Goal: Task Accomplishment & Management: Complete application form

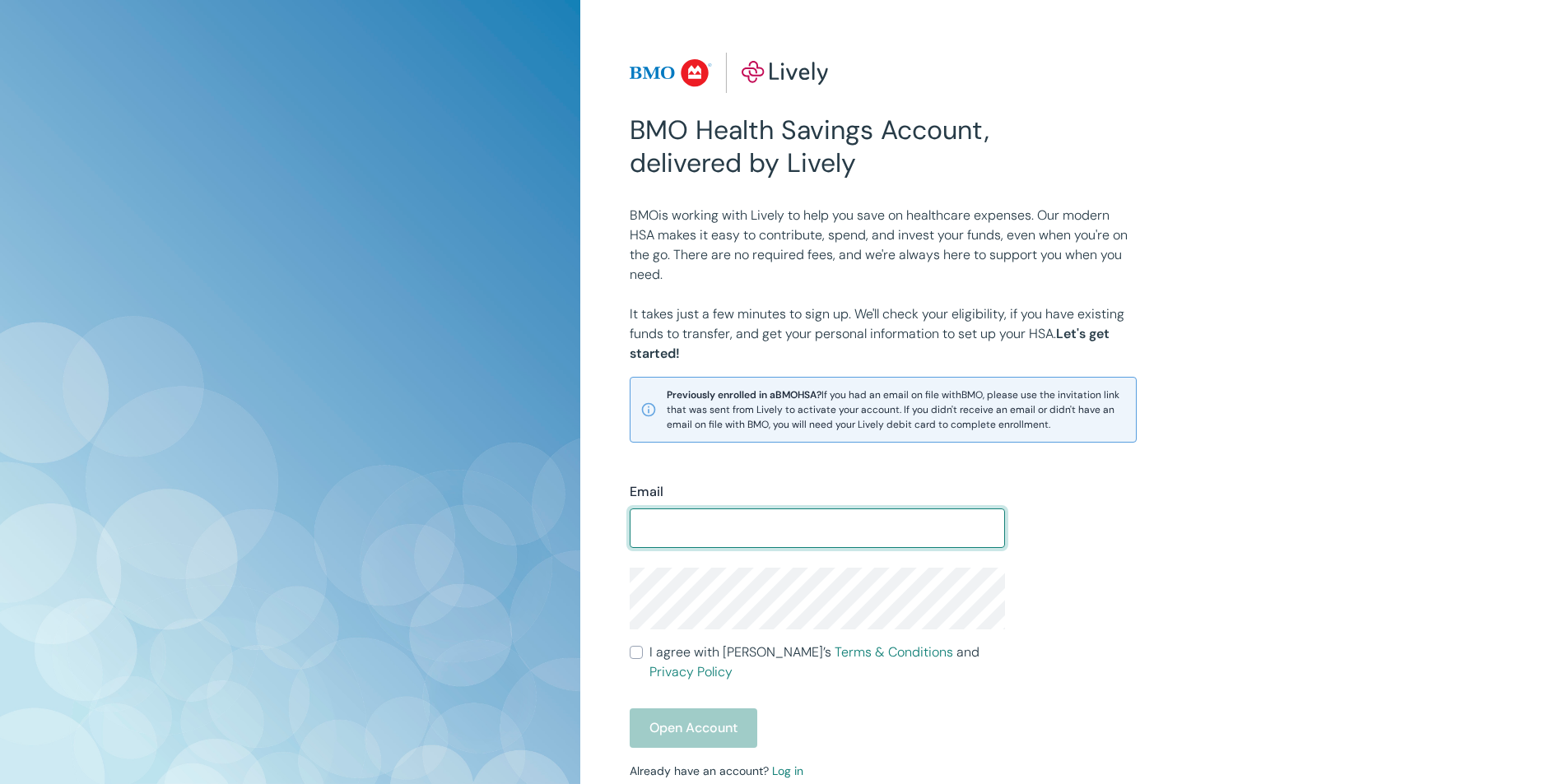
click at [701, 533] on input "Email" at bounding box center [817, 528] width 375 height 32
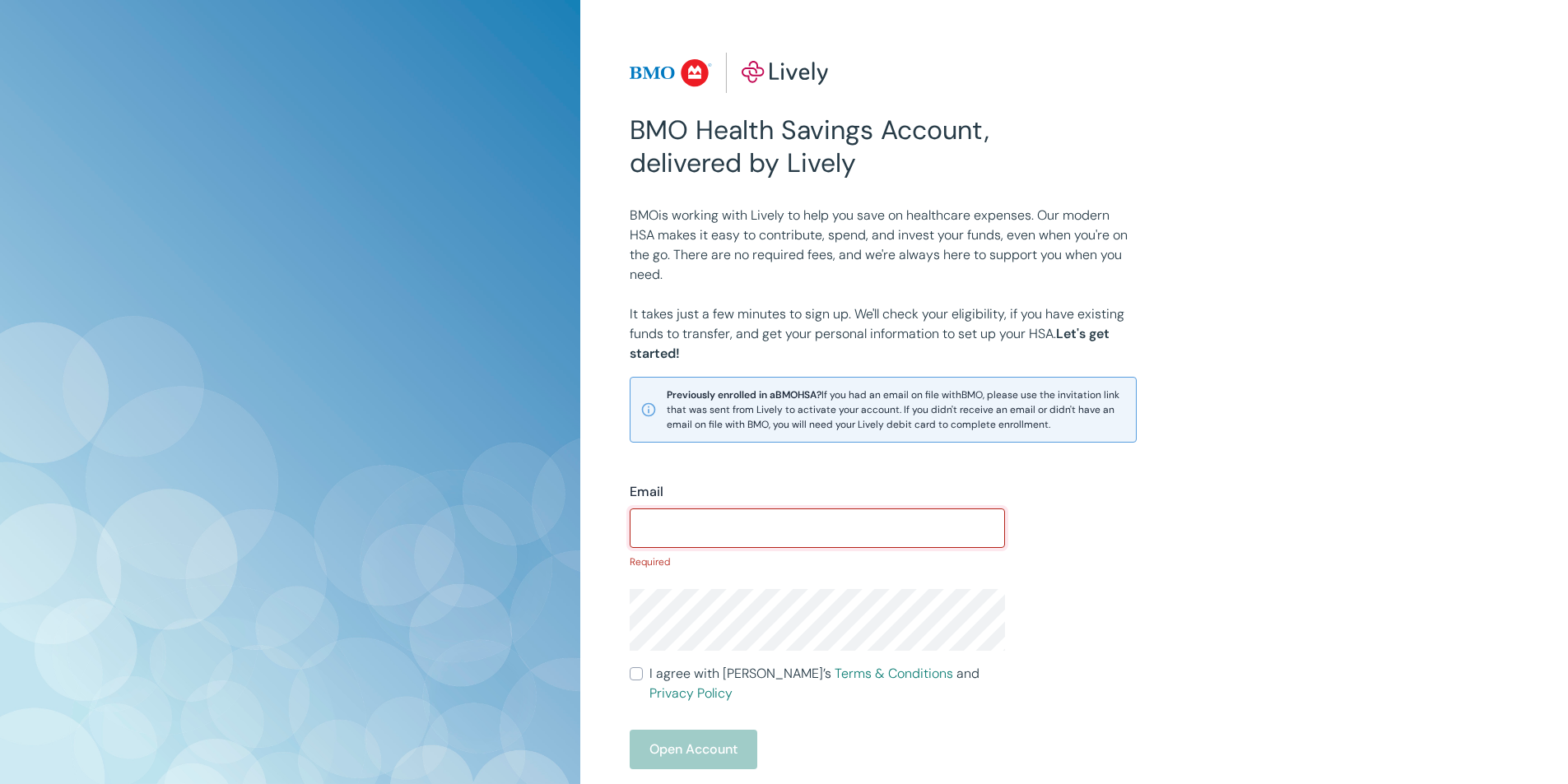
click at [716, 516] on input "Email" at bounding box center [817, 528] width 375 height 32
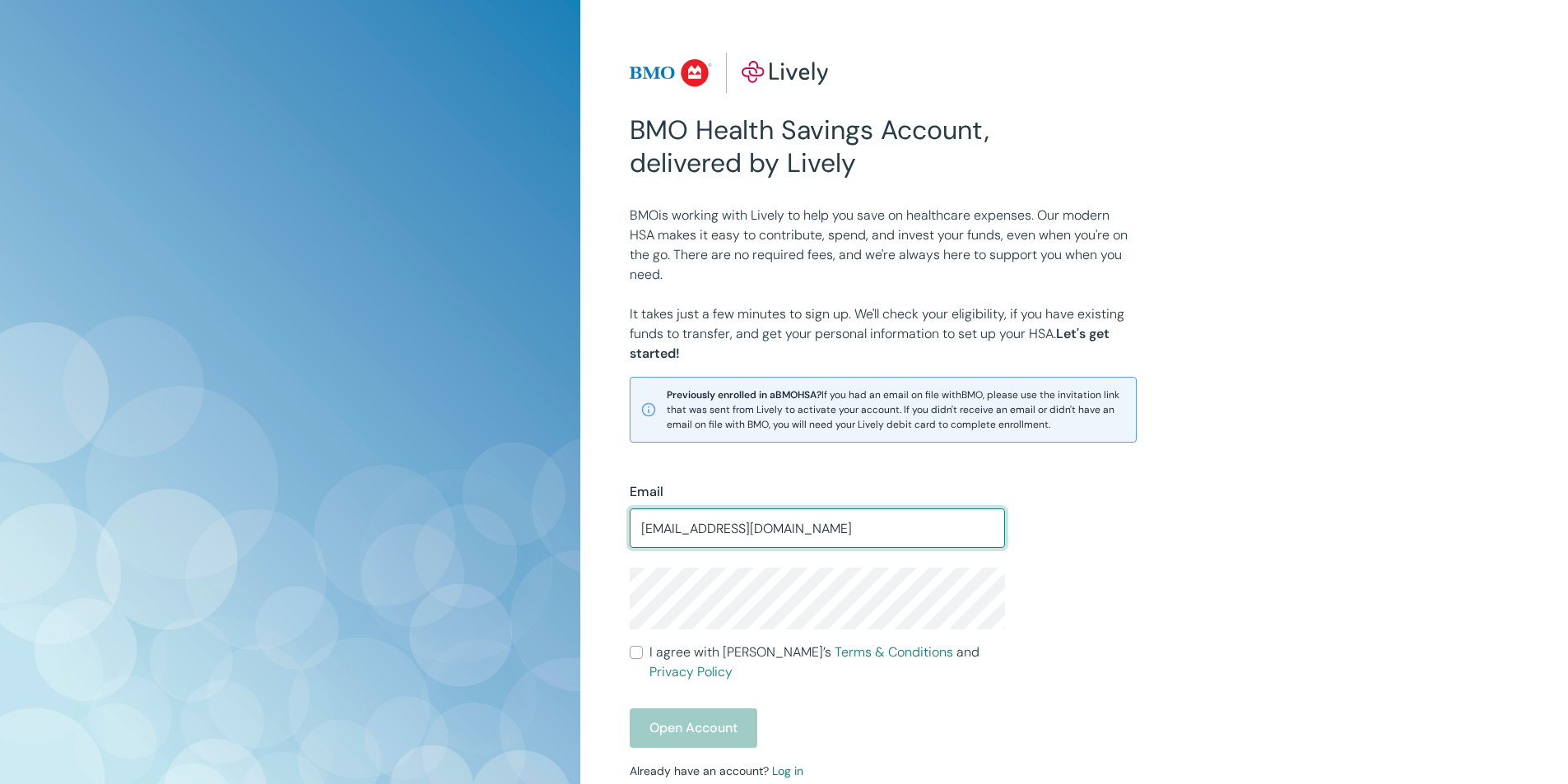
type input "[EMAIL_ADDRESS][DOMAIN_NAME]"
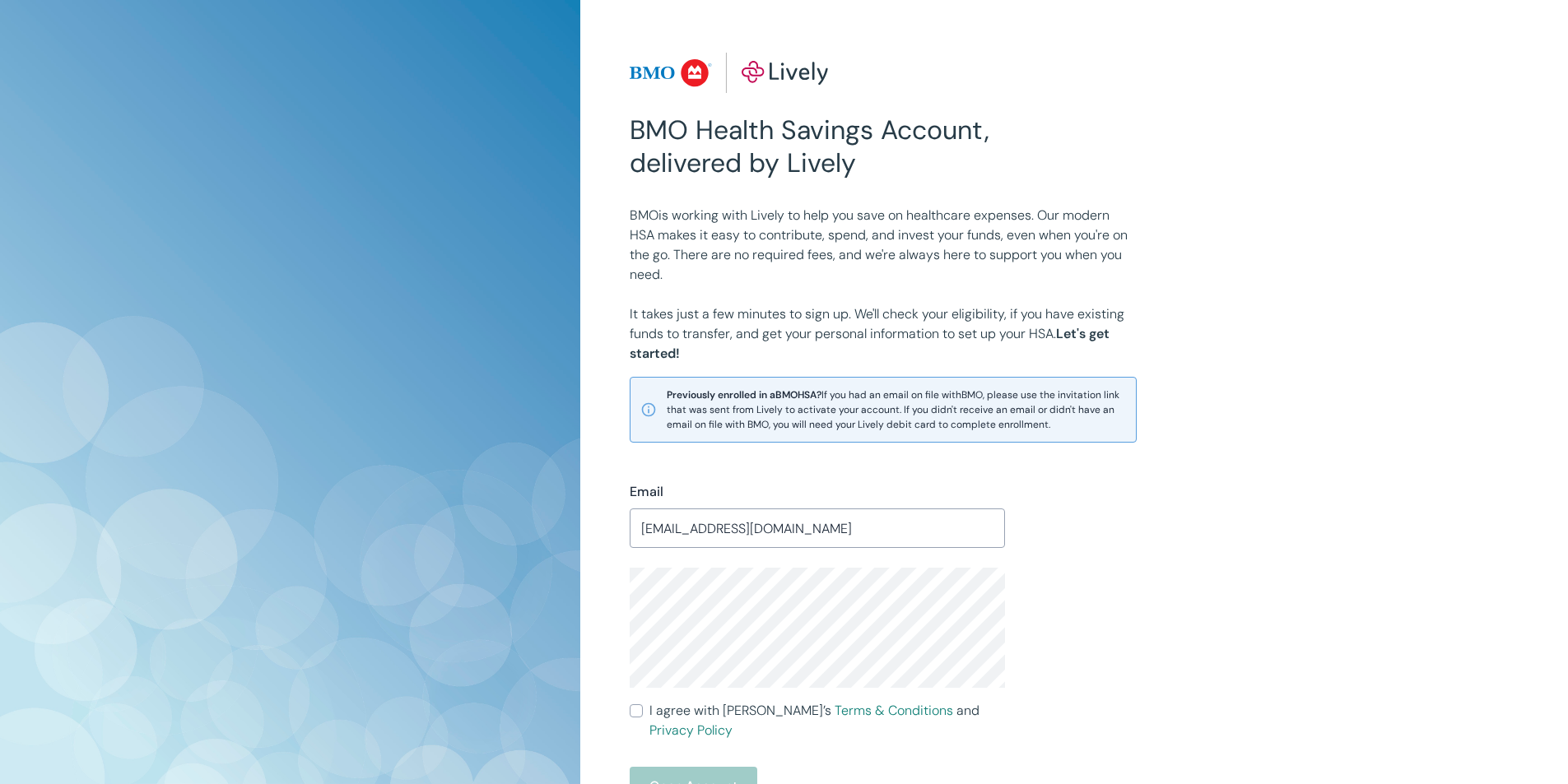
click at [636, 709] on input "I agree with Lively’s Terms & Conditions and Privacy Policy" at bounding box center [636, 710] width 13 height 13
checkbox input "true"
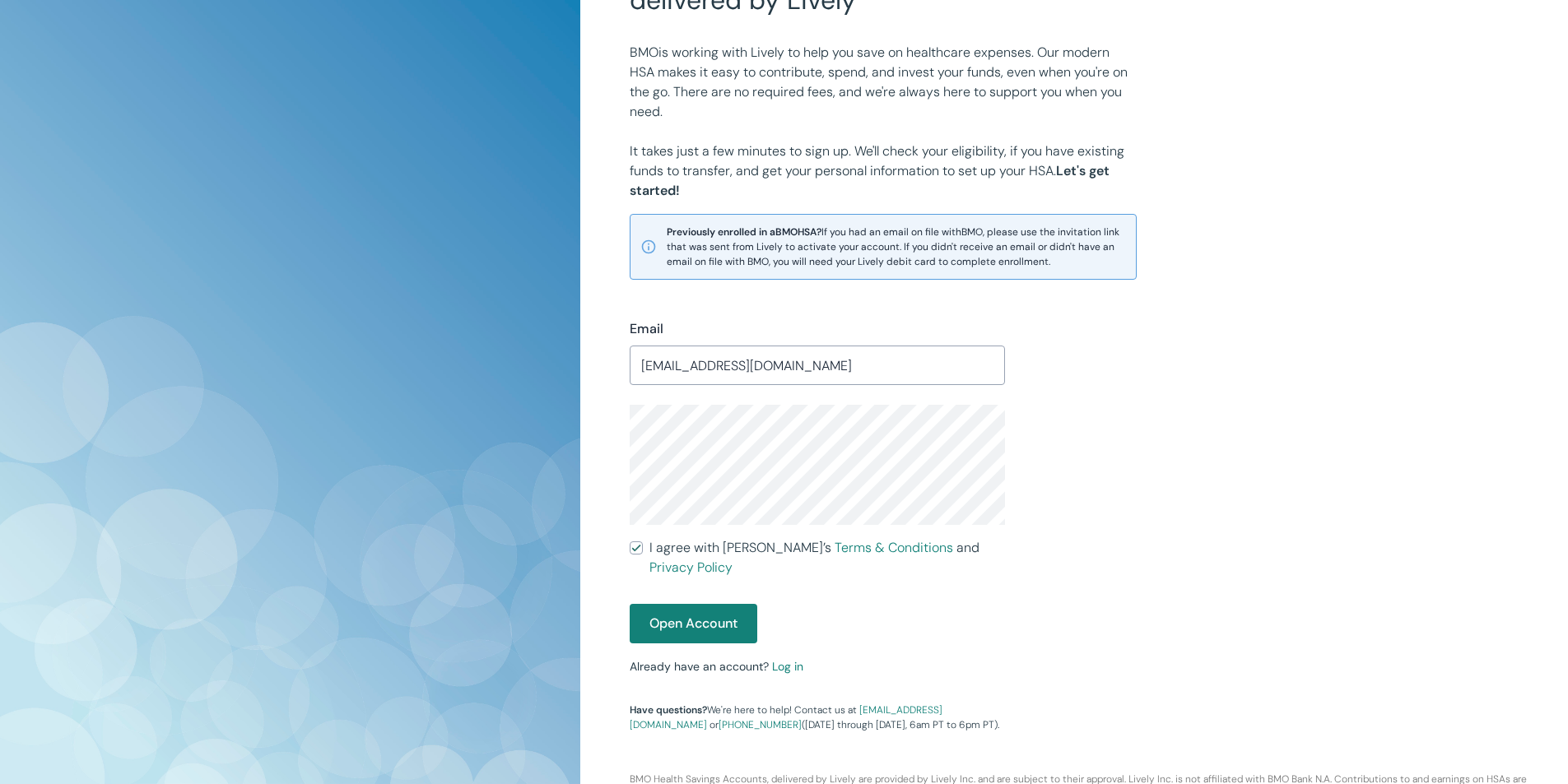
scroll to position [164, 0]
click at [684, 602] on button "Open Account" at bounding box center [693, 622] width 127 height 40
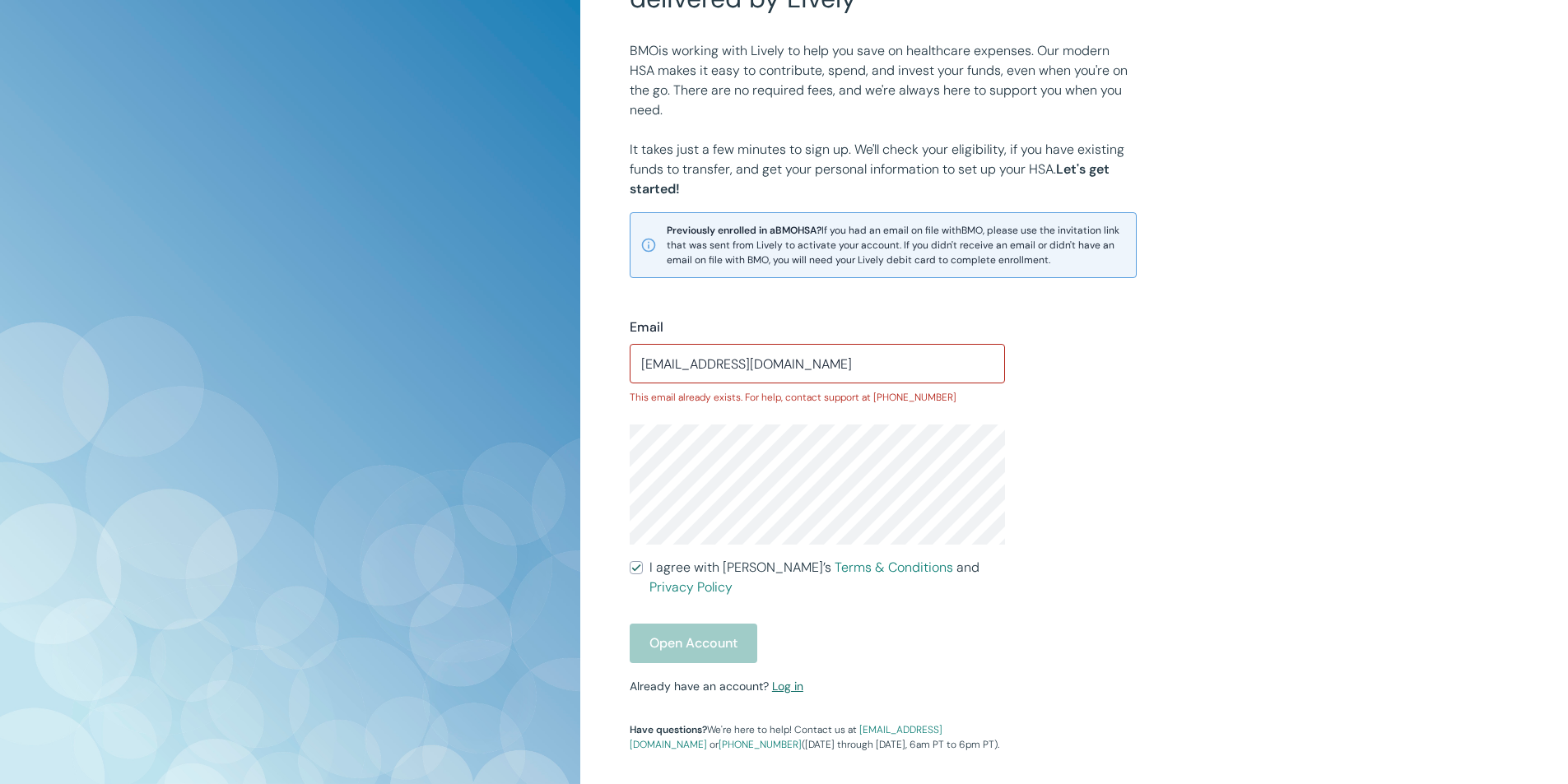
click at [791, 679] on link "Log in" at bounding box center [788, 686] width 32 height 15
